Goal: Task Accomplishment & Management: Manage account settings

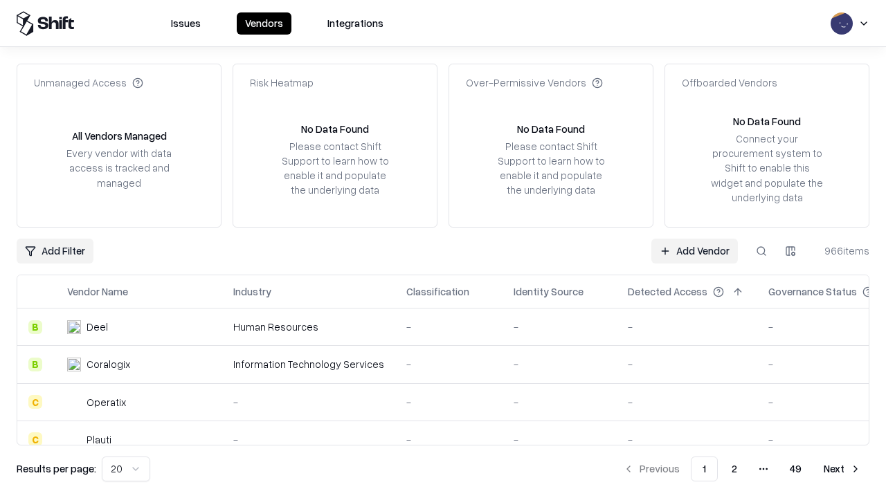
click at [694, 251] on link "Add Vendor" at bounding box center [694, 251] width 87 height 25
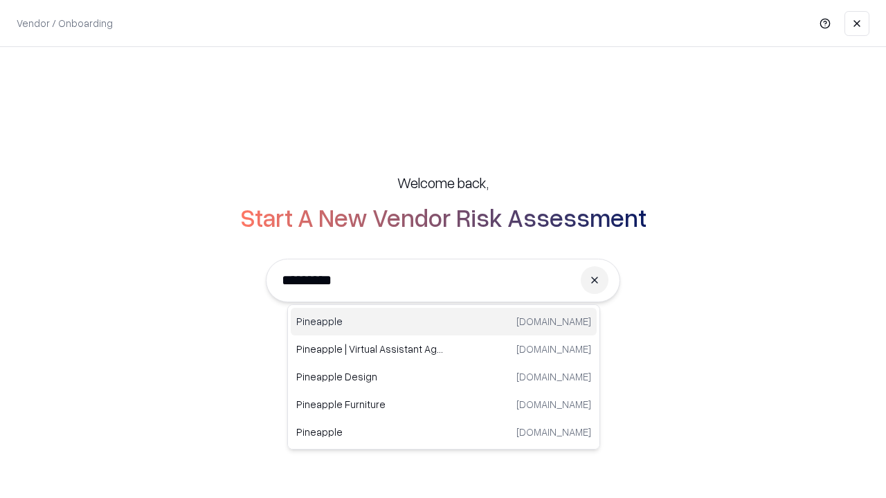
click at [444, 322] on div "Pineapple [DOMAIN_NAME]" at bounding box center [444, 322] width 306 height 28
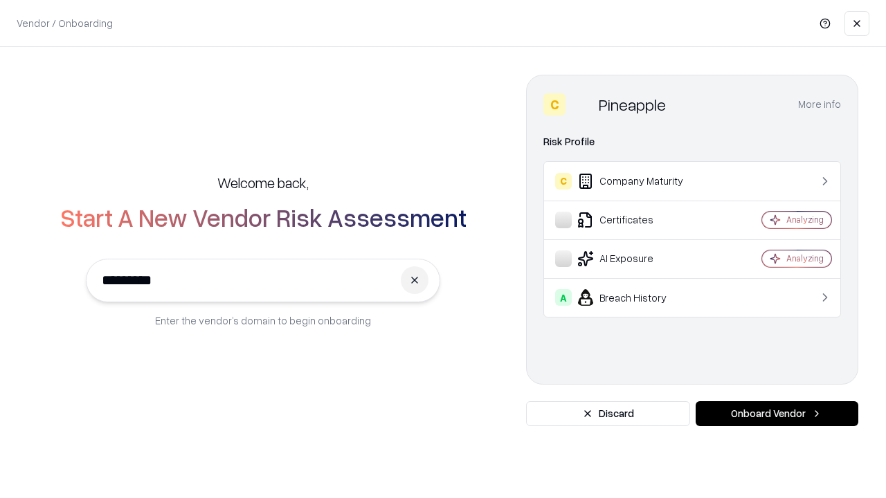
type input "*********"
click at [777, 414] on button "Onboard Vendor" at bounding box center [777, 413] width 163 height 25
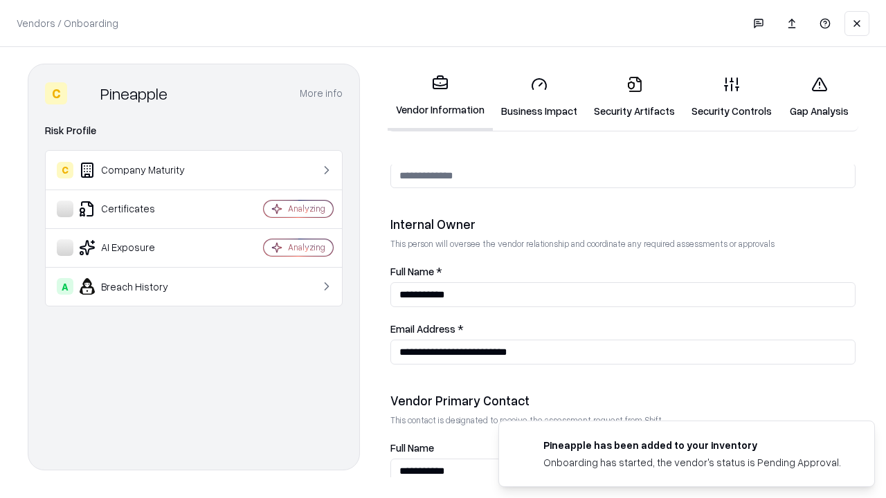
scroll to position [717, 0]
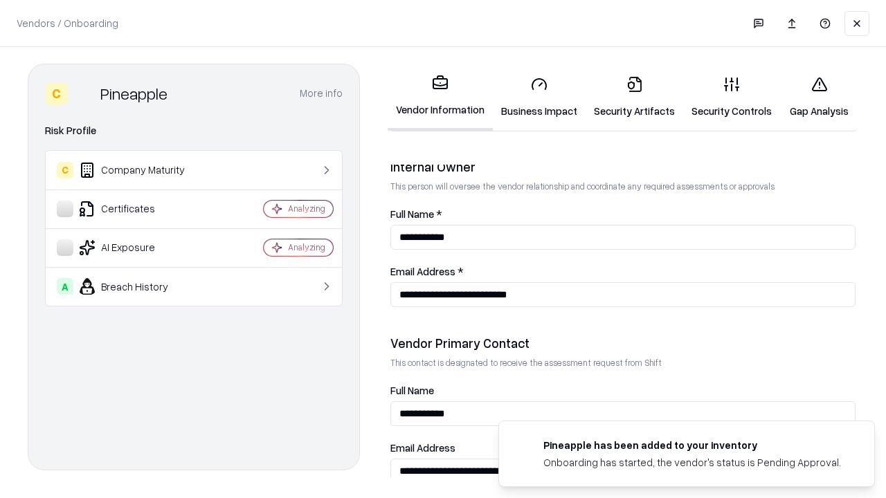
click at [634, 97] on link "Security Artifacts" at bounding box center [635, 97] width 98 height 64
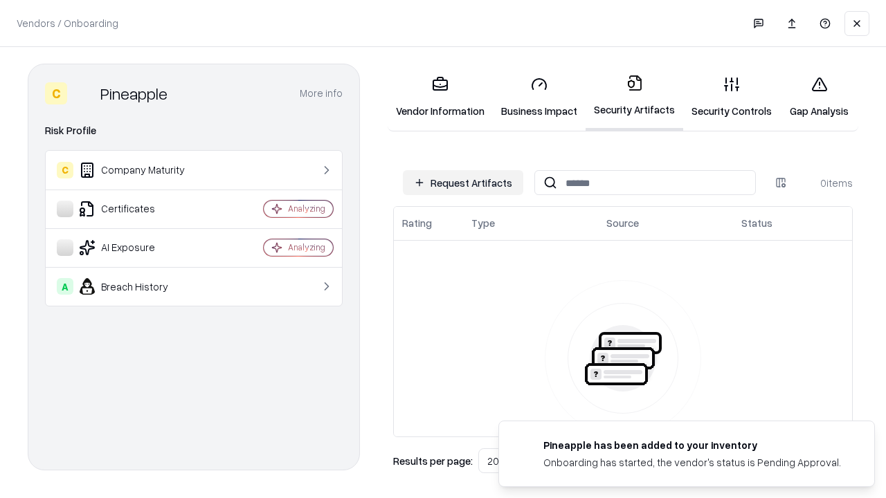
click at [463, 183] on button "Request Artifacts" at bounding box center [463, 182] width 120 height 25
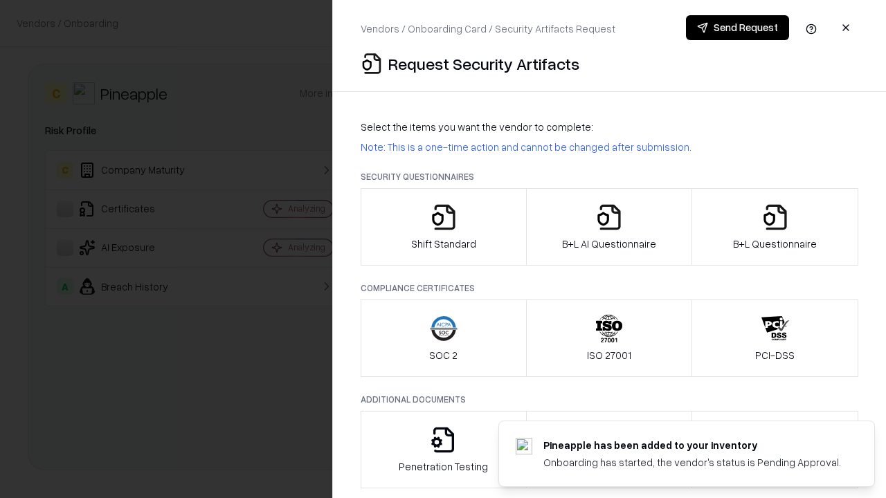
click at [775, 227] on icon "button" at bounding box center [775, 217] width 28 height 28
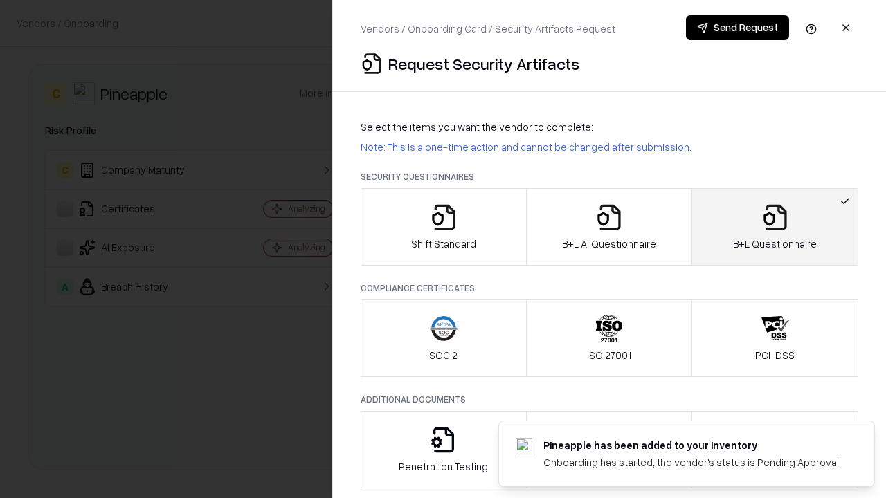
click at [608, 227] on icon "button" at bounding box center [609, 217] width 28 height 28
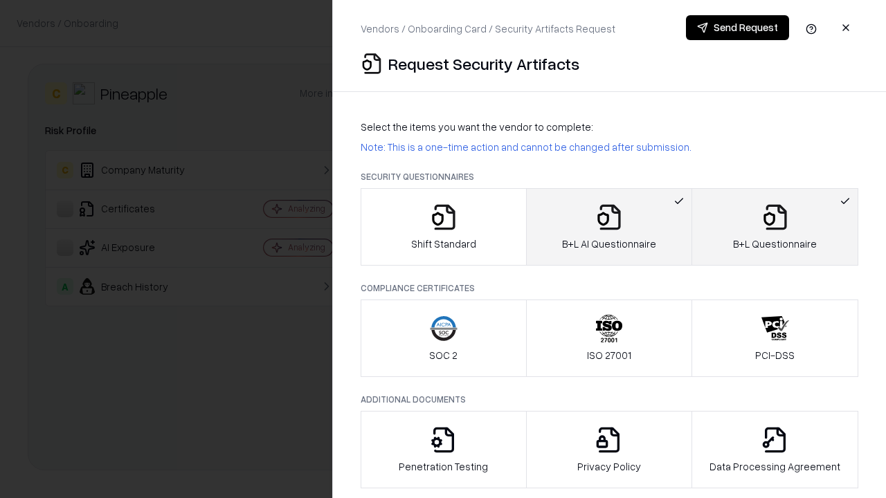
click at [737, 28] on button "Send Request" at bounding box center [737, 27] width 103 height 25
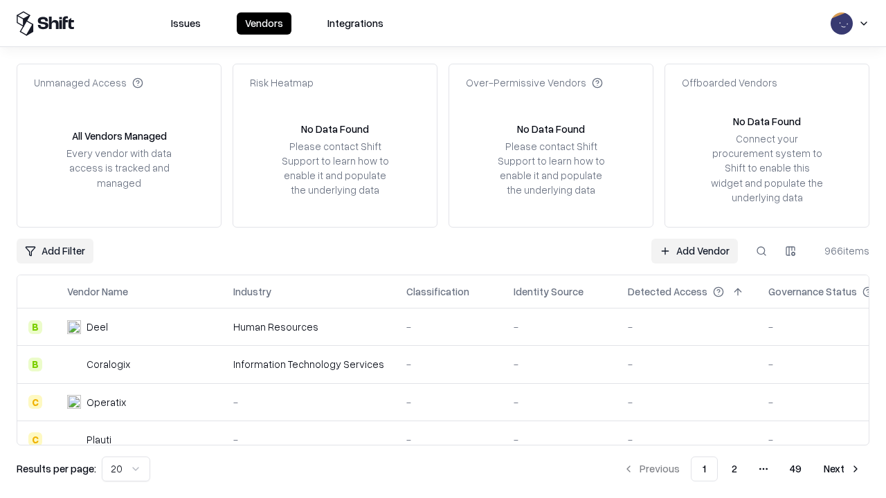
click at [694, 251] on link "Add Vendor" at bounding box center [694, 251] width 87 height 25
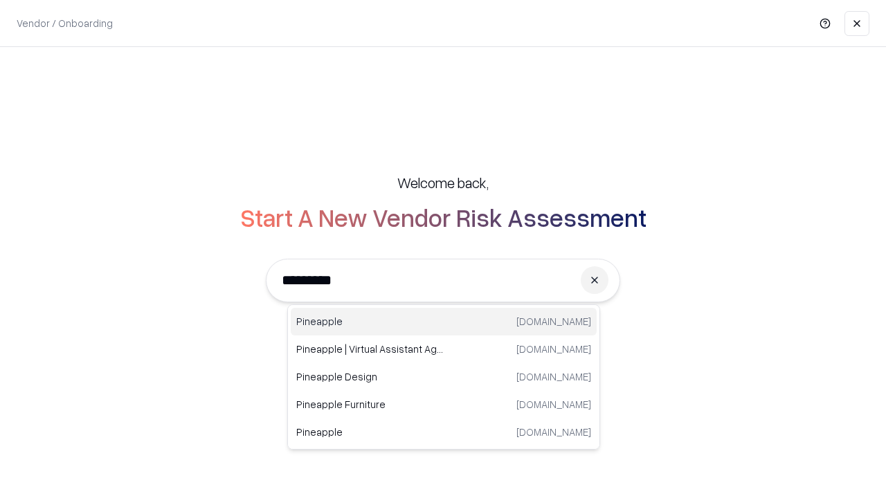
click at [444, 322] on div "Pineapple [DOMAIN_NAME]" at bounding box center [444, 322] width 306 height 28
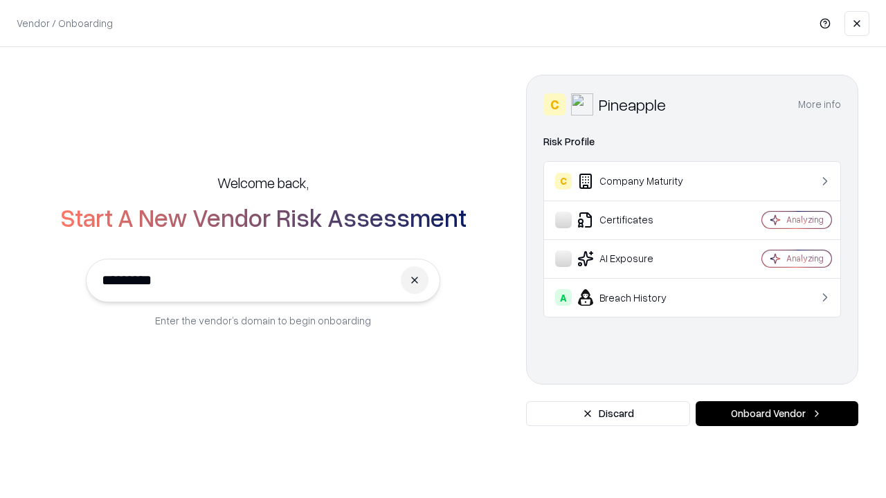
type input "*********"
click at [777, 414] on button "Onboard Vendor" at bounding box center [777, 413] width 163 height 25
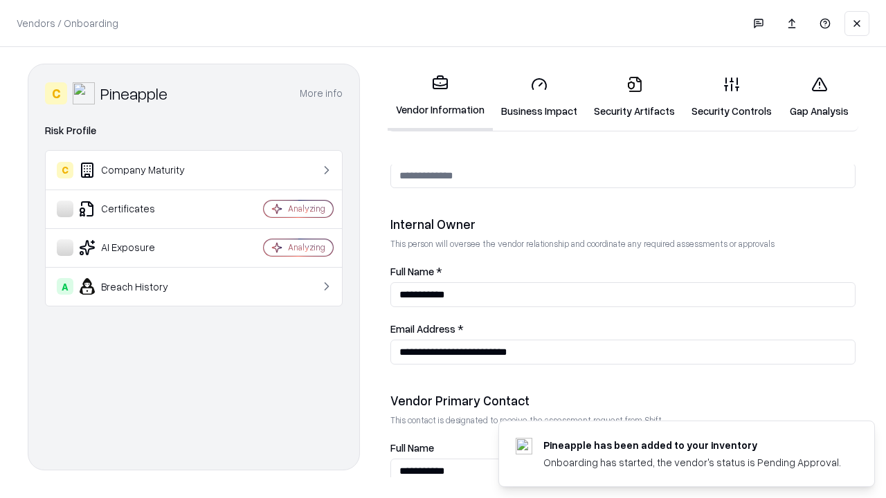
scroll to position [717, 0]
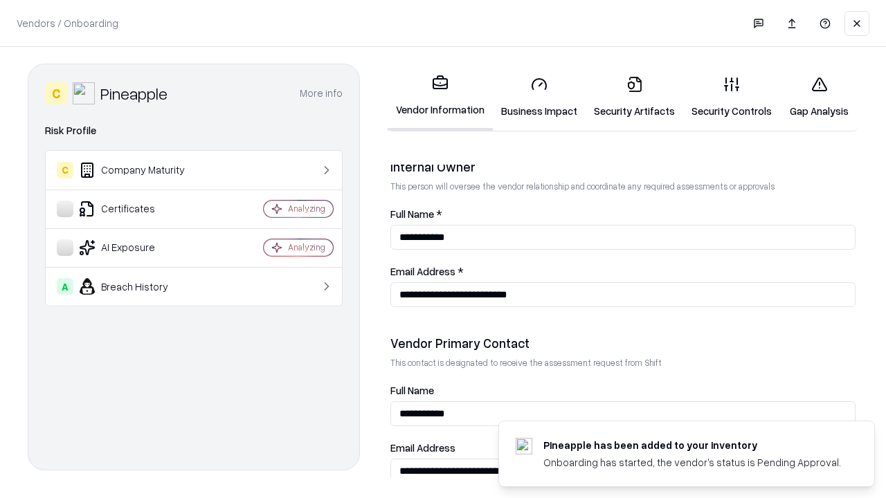
click at [819, 97] on link "Gap Analysis" at bounding box center [819, 97] width 78 height 64
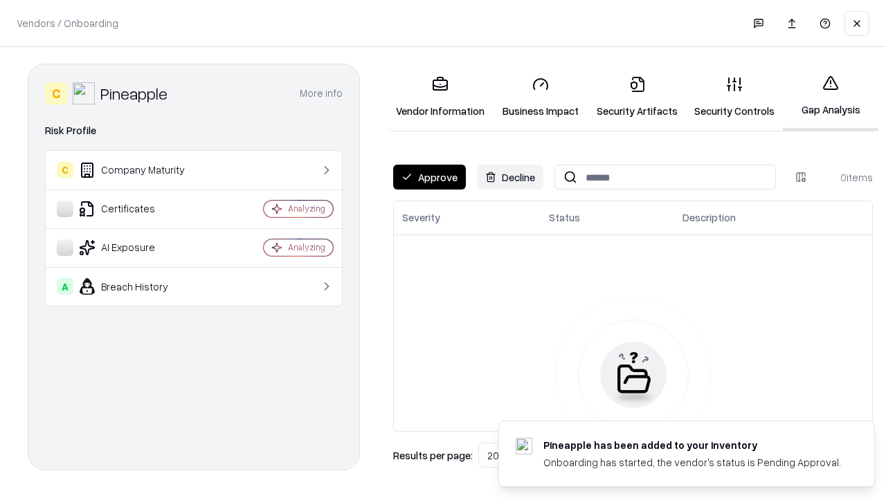
click at [429, 177] on button "Approve" at bounding box center [429, 177] width 73 height 25
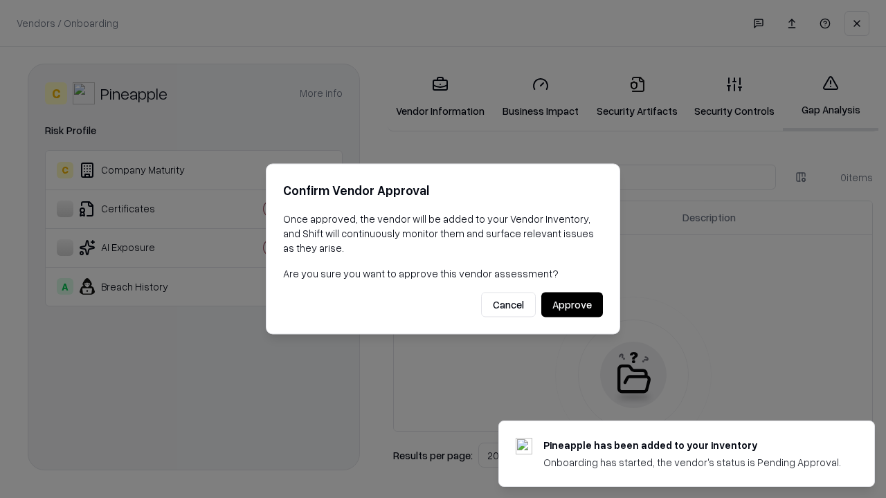
click at [572, 305] on button "Approve" at bounding box center [572, 305] width 62 height 25
